Goal: Navigation & Orientation: Understand site structure

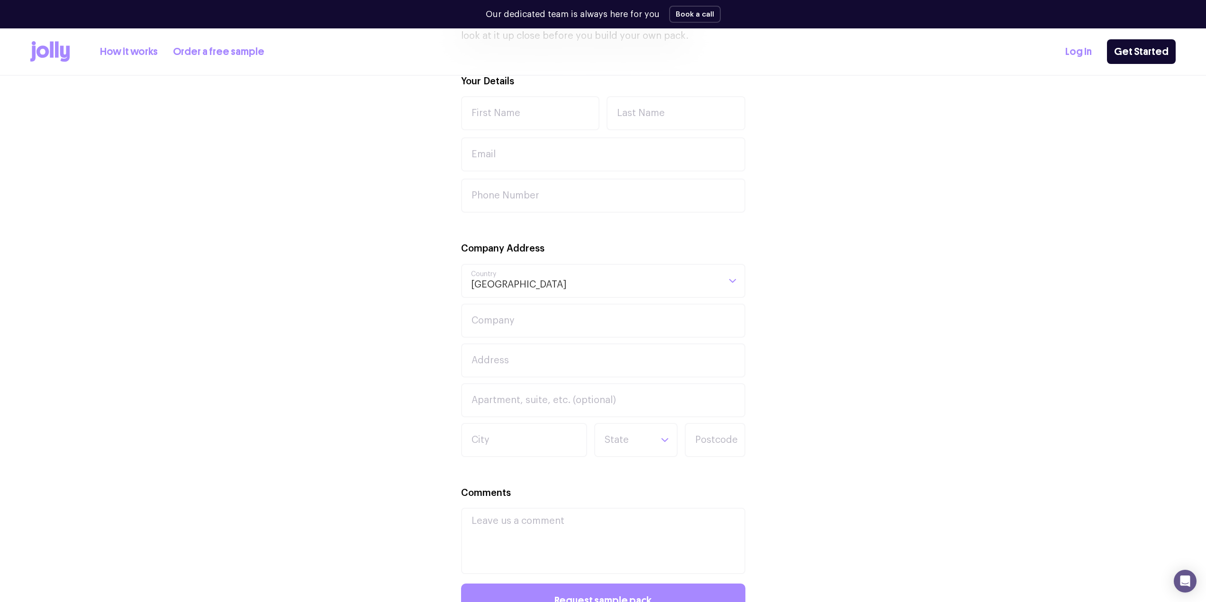
scroll to position [47, 0]
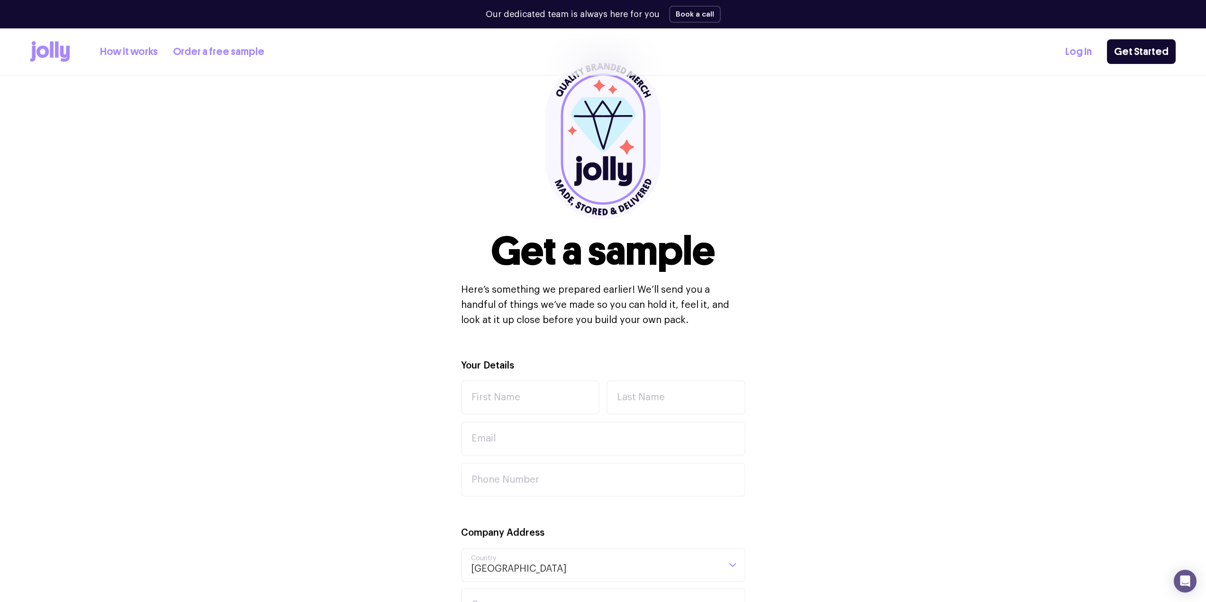
click at [125, 53] on link "How it works" at bounding box center [129, 52] width 58 height 16
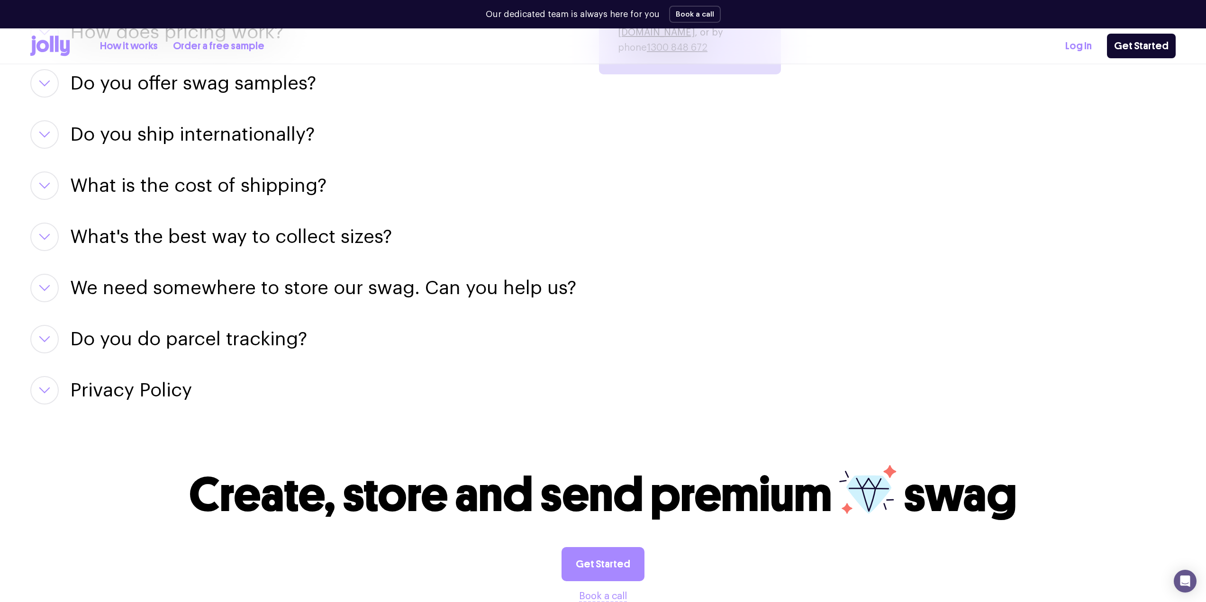
scroll to position [1566, 0]
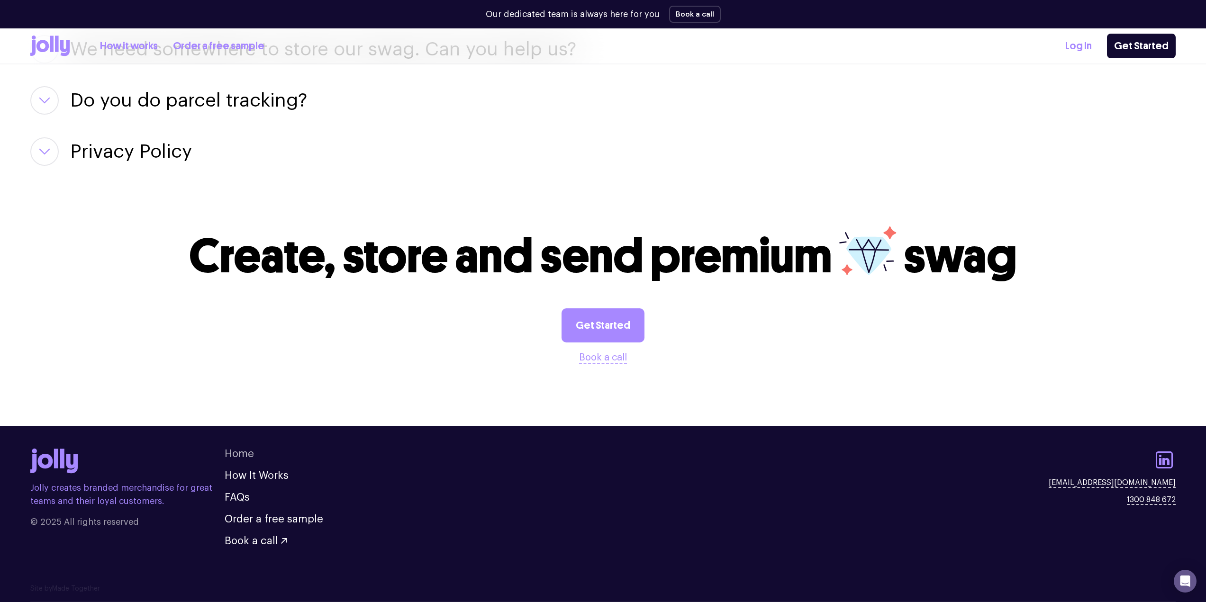
click at [236, 452] on link "Home" at bounding box center [239, 454] width 29 height 10
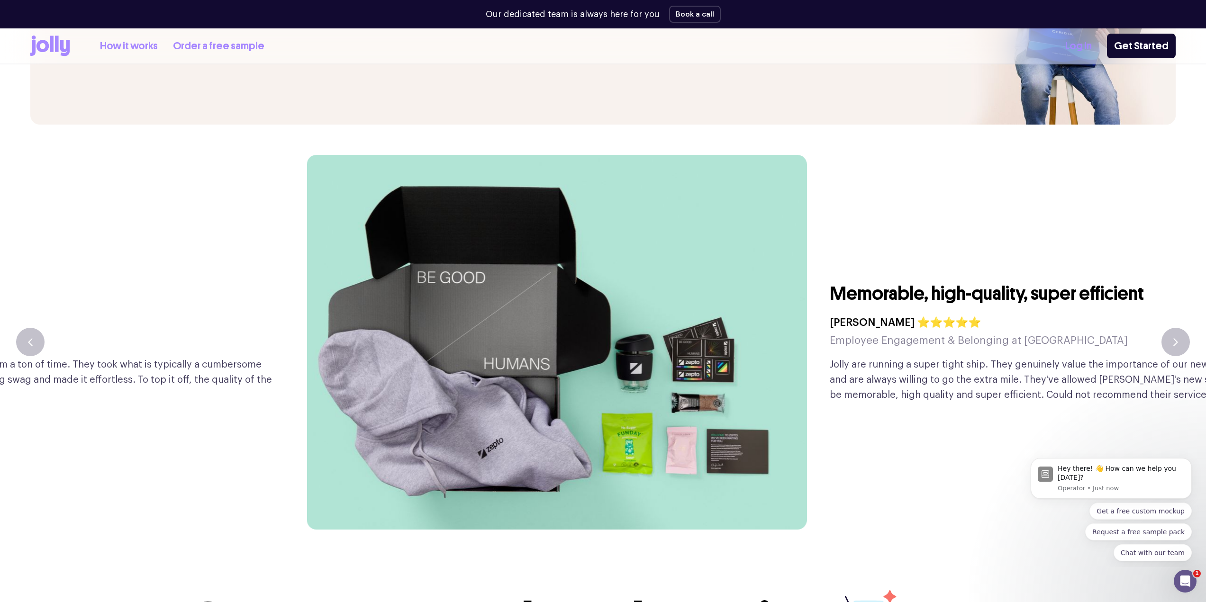
drag, startPoint x: 1112, startPoint y: 295, endPoint x: 354, endPoint y: 335, distance: 758.5
click at [354, 335] on img at bounding box center [557, 342] width 500 height 375
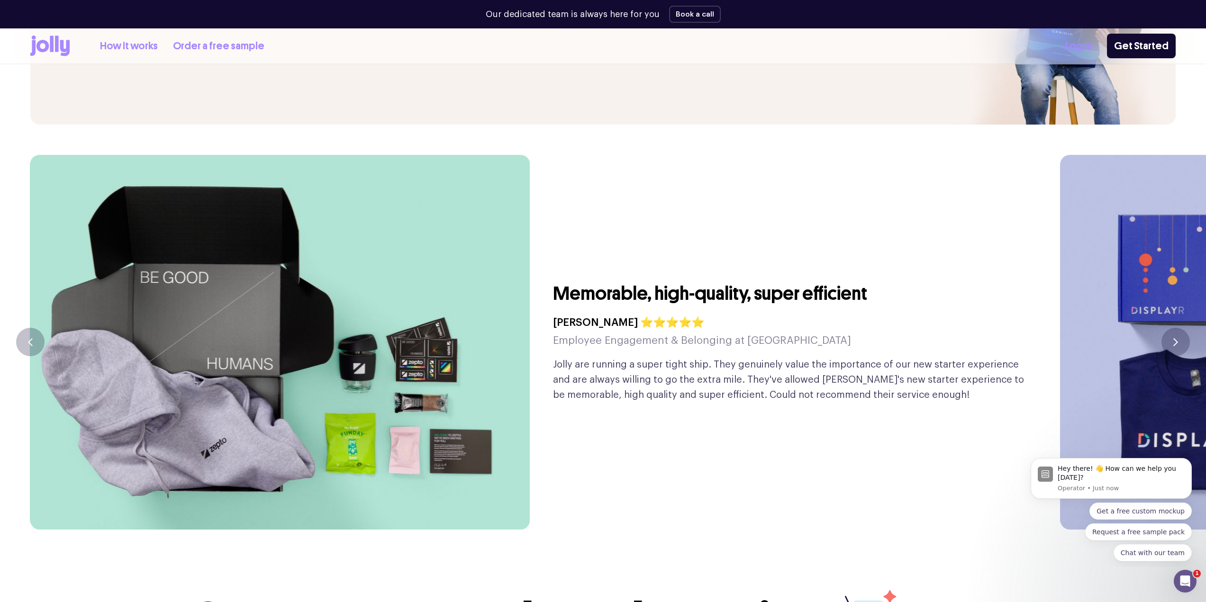
drag, startPoint x: 926, startPoint y: 230, endPoint x: 282, endPoint y: 301, distance: 648.5
click at [553, 298] on div "Memorable, high-quality, super efficient [PERSON_NAME] ⭐⭐⭐⭐⭐ Employee Engagemen…" at bounding box center [791, 342] width 477 height 375
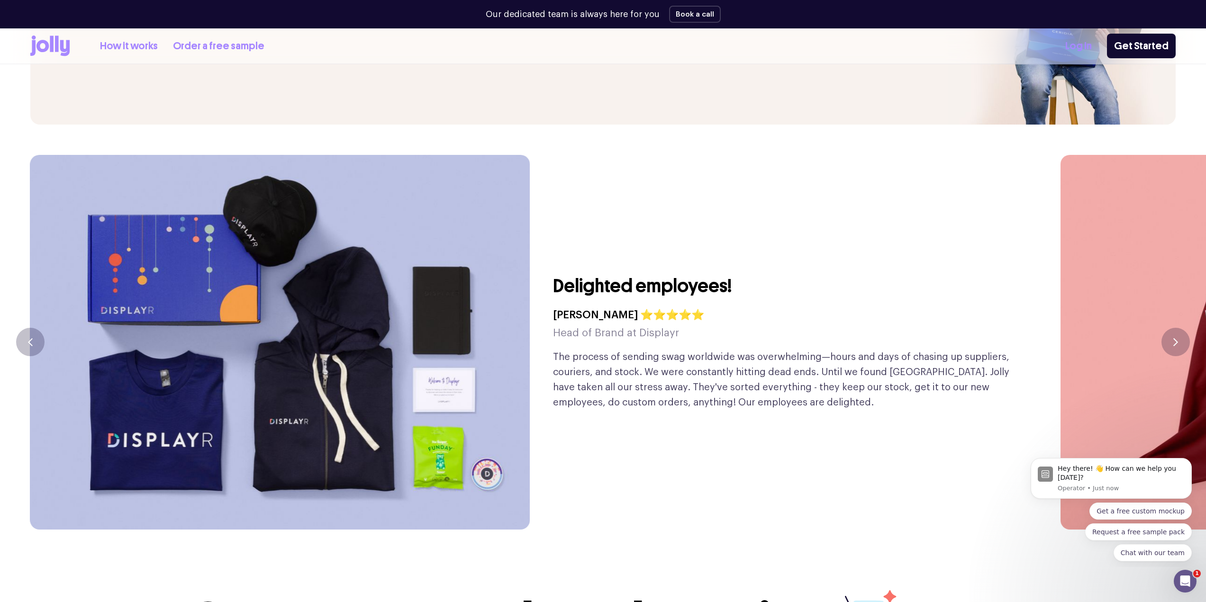
drag, startPoint x: 735, startPoint y: 265, endPoint x: 230, endPoint y: 304, distance: 506.8
click at [317, 308] on div "Delighted employees! [PERSON_NAME] ⭐⭐⭐⭐⭐ Head of Brand at Displayr The process …" at bounding box center [530, 342] width 1000 height 375
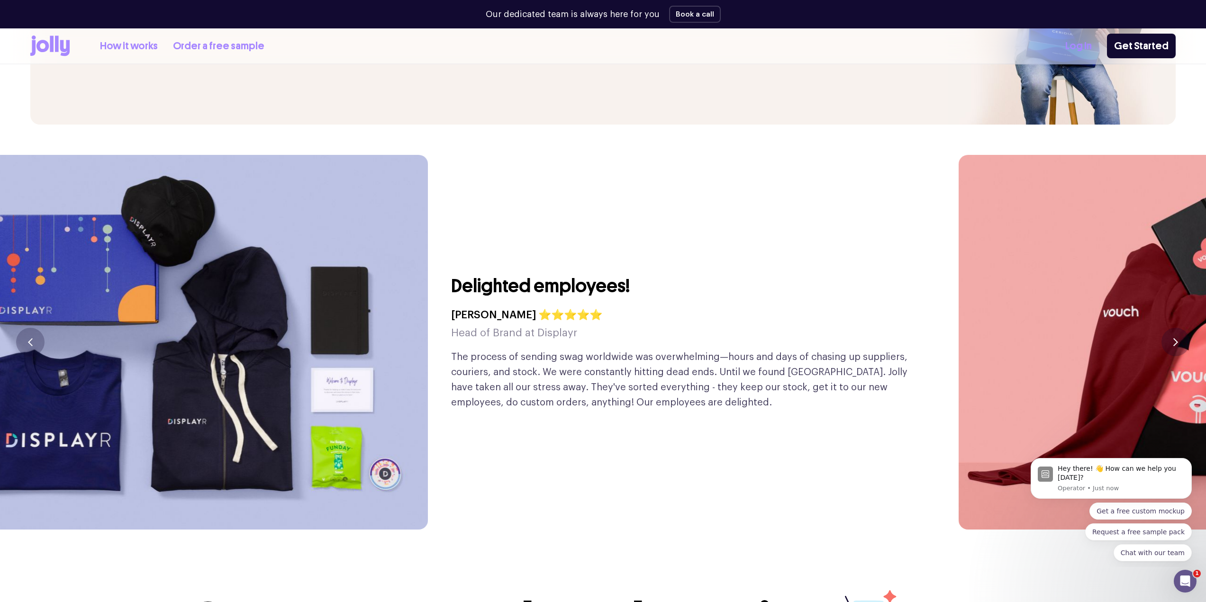
drag, startPoint x: 1143, startPoint y: 183, endPoint x: 182, endPoint y: 185, distance: 960.8
click at [959, 196] on img at bounding box center [1209, 342] width 500 height 375
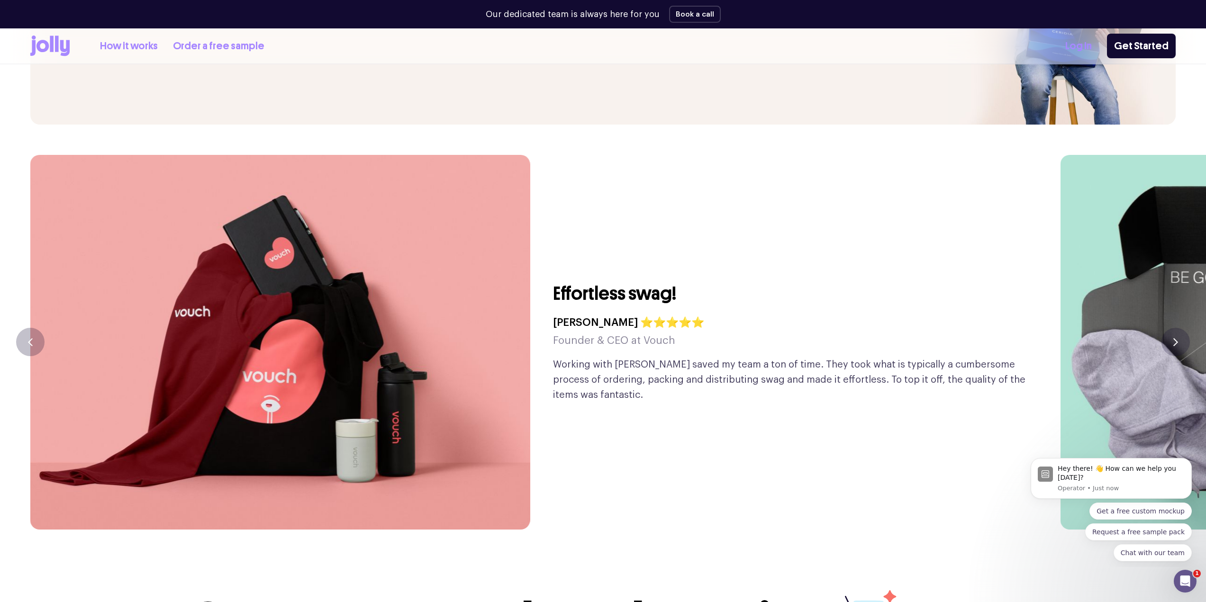
drag, startPoint x: 1120, startPoint y: 245, endPoint x: 472, endPoint y: 240, distance: 648.0
click at [513, 240] on div "Effortless swag! [PERSON_NAME] ⭐⭐⭐⭐⭐ Founder & CEO at Vouch Working with [PERSO…" at bounding box center [603, 342] width 1206 height 375
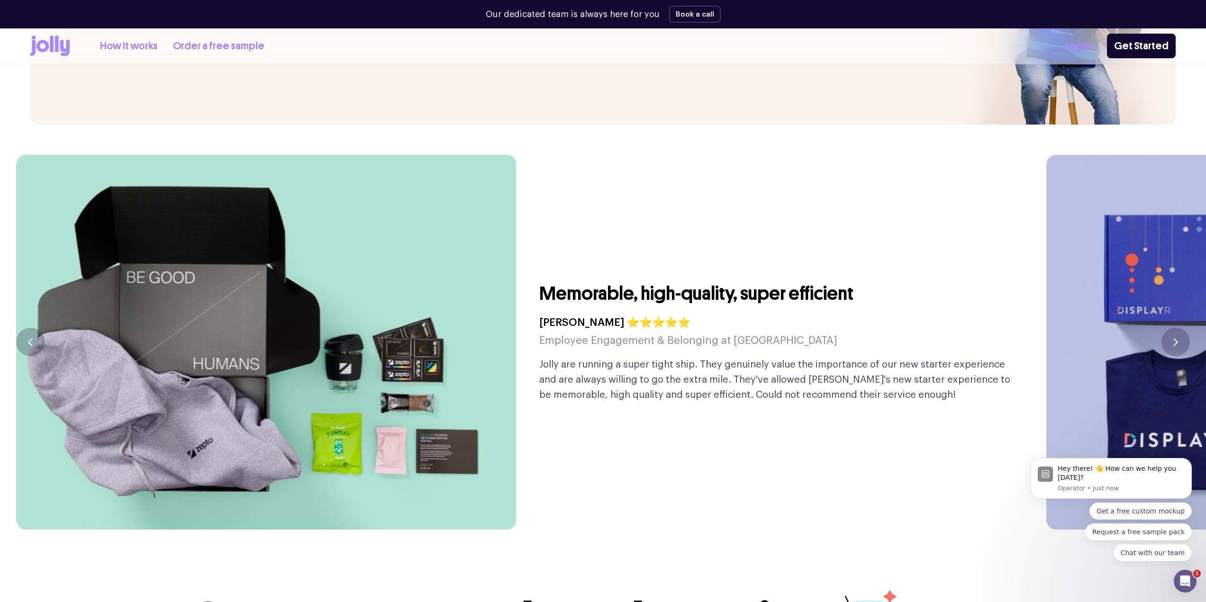
drag, startPoint x: 1159, startPoint y: 248, endPoint x: 170, endPoint y: 155, distance: 992.8
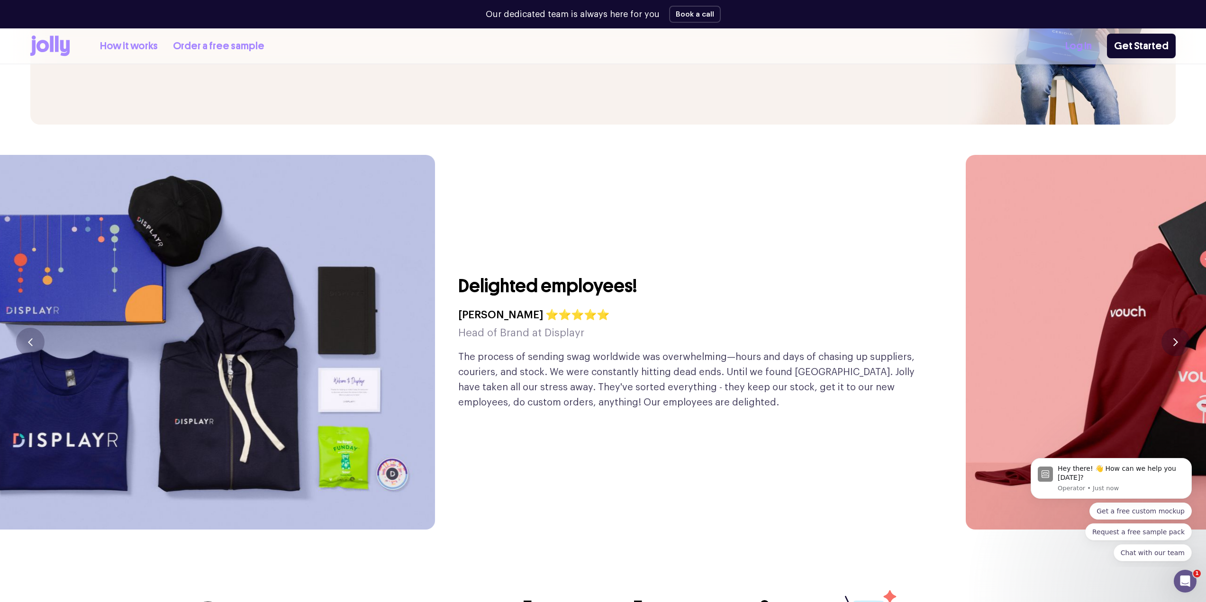
drag, startPoint x: 1084, startPoint y: 175, endPoint x: 593, endPoint y: 184, distance: 491.2
click at [966, 181] on img at bounding box center [1216, 342] width 500 height 375
